Goal: Download file/media

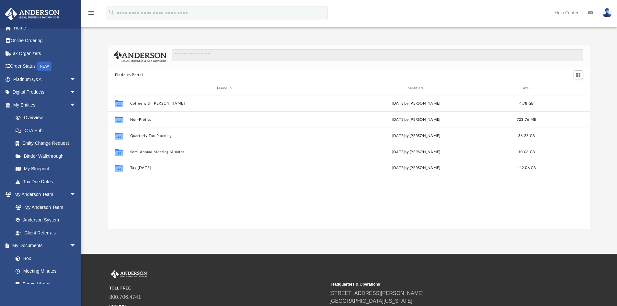
scroll to position [142, 477]
drag, startPoint x: 32, startPoint y: 259, endPoint x: 69, endPoint y: 251, distance: 37.6
click at [32, 259] on link "Box" at bounding box center [45, 258] width 73 height 13
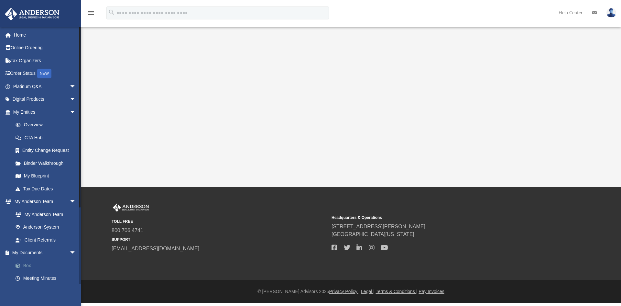
click at [25, 264] on link "Box" at bounding box center [47, 265] width 77 height 13
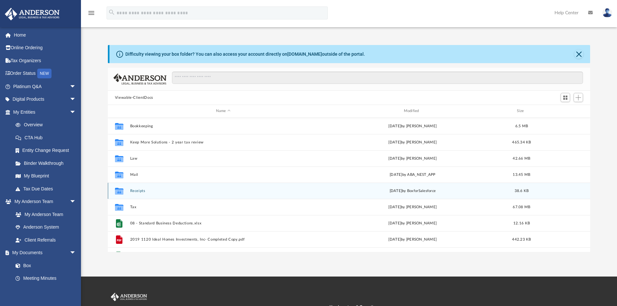
scroll to position [5, 5]
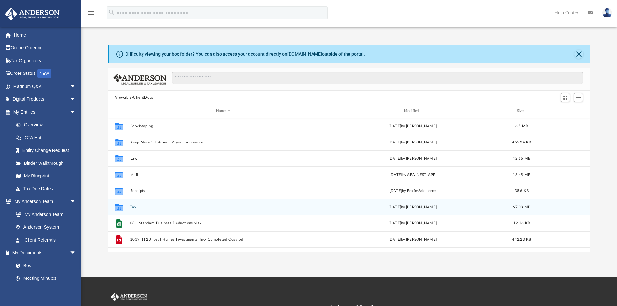
click at [134, 205] on button "Tax" at bounding box center [223, 207] width 186 height 4
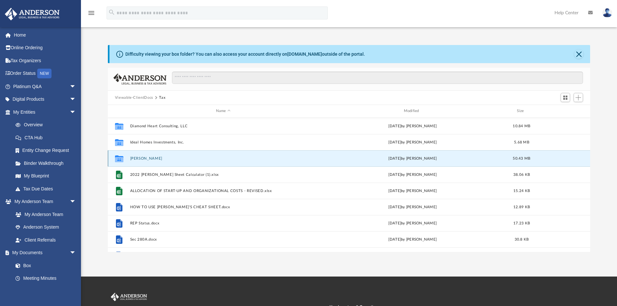
click at [154, 159] on button "[PERSON_NAME]" at bounding box center [223, 158] width 186 height 4
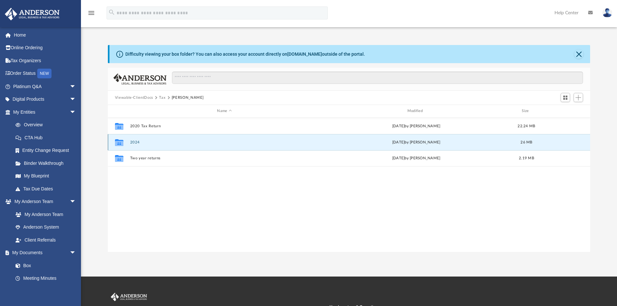
click at [135, 140] on button "2024" at bounding box center [224, 142] width 189 height 4
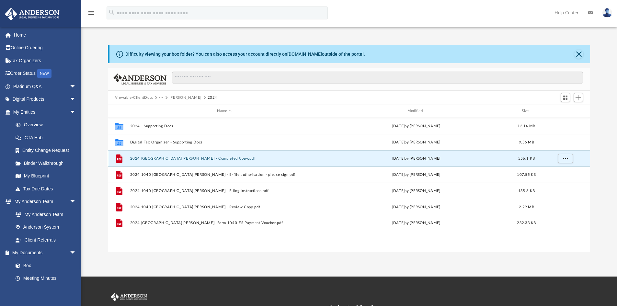
click at [200, 157] on button "2024 [GEOGRAPHIC_DATA][PERSON_NAME] - Completed Copy.pdf" at bounding box center [224, 158] width 189 height 4
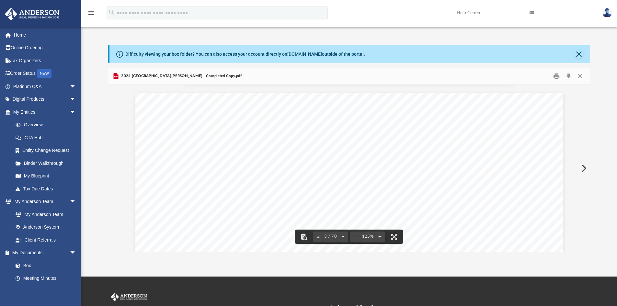
scroll to position [874, 0]
click at [608, 13] on img at bounding box center [607, 12] width 10 height 9
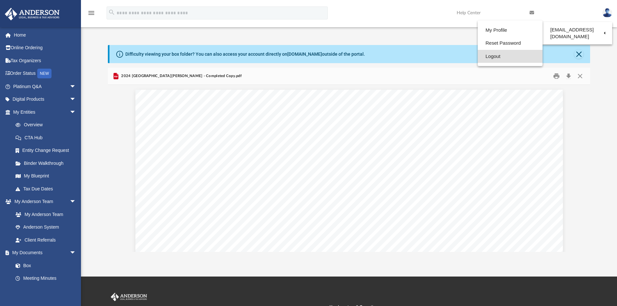
click at [491, 60] on link "Logout" at bounding box center [509, 56] width 65 height 13
